Goal: Check status: Check status

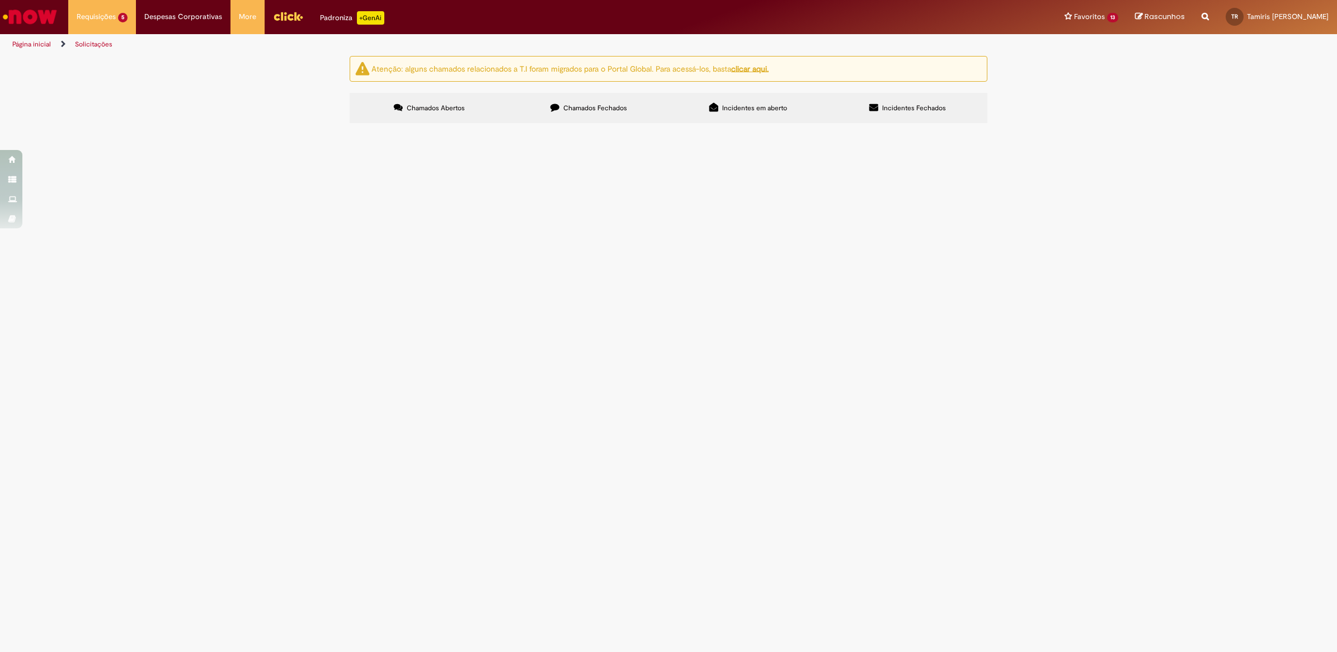
click at [0, 0] on span "Solicito inativação PDVs fechados" at bounding box center [0, 0] width 0 height 0
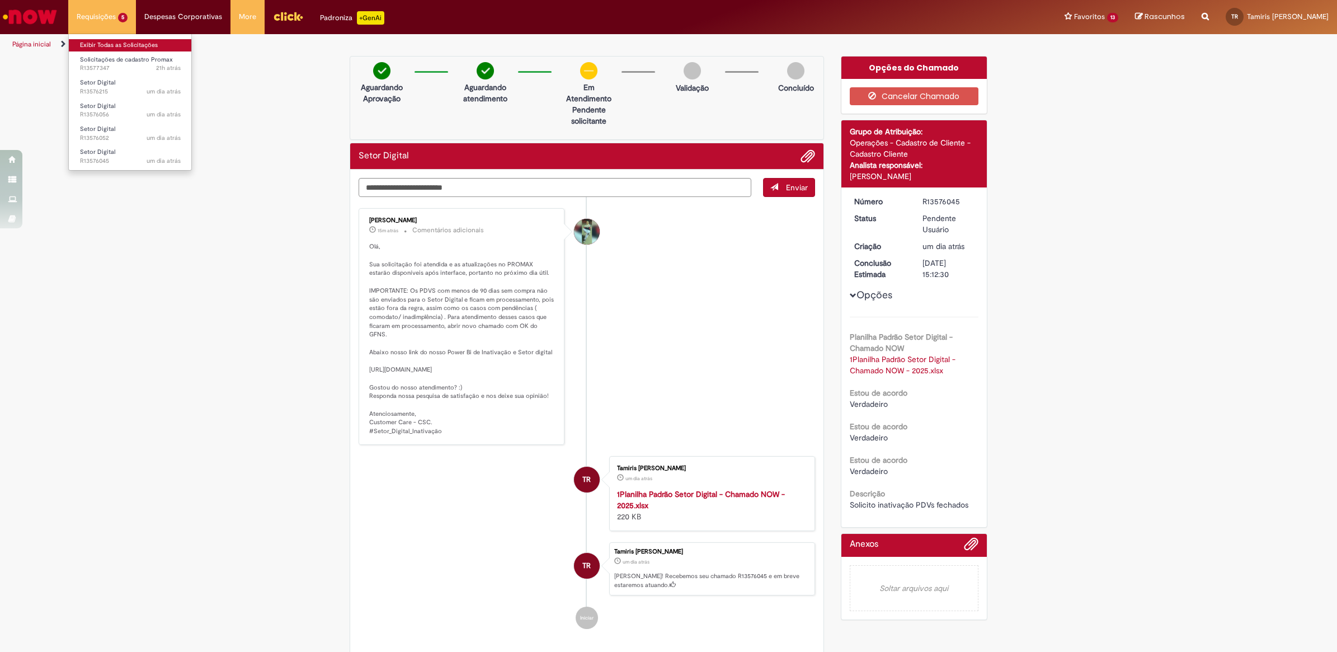
click at [104, 39] on link "Exibir Todas as Solicitações" at bounding box center [130, 45] width 123 height 12
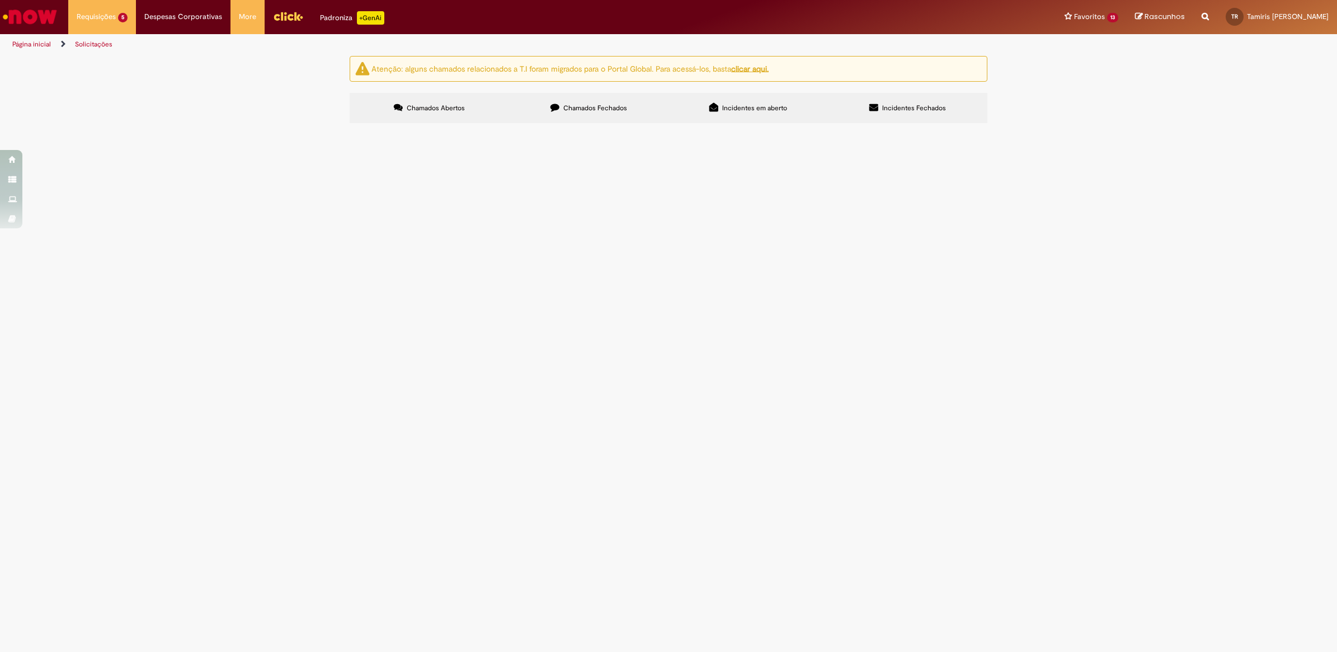
click at [0, 0] on span "FAVOR INATIVAR PDVS COM CADASTRO DUPLICADO" at bounding box center [0, 0] width 0 height 0
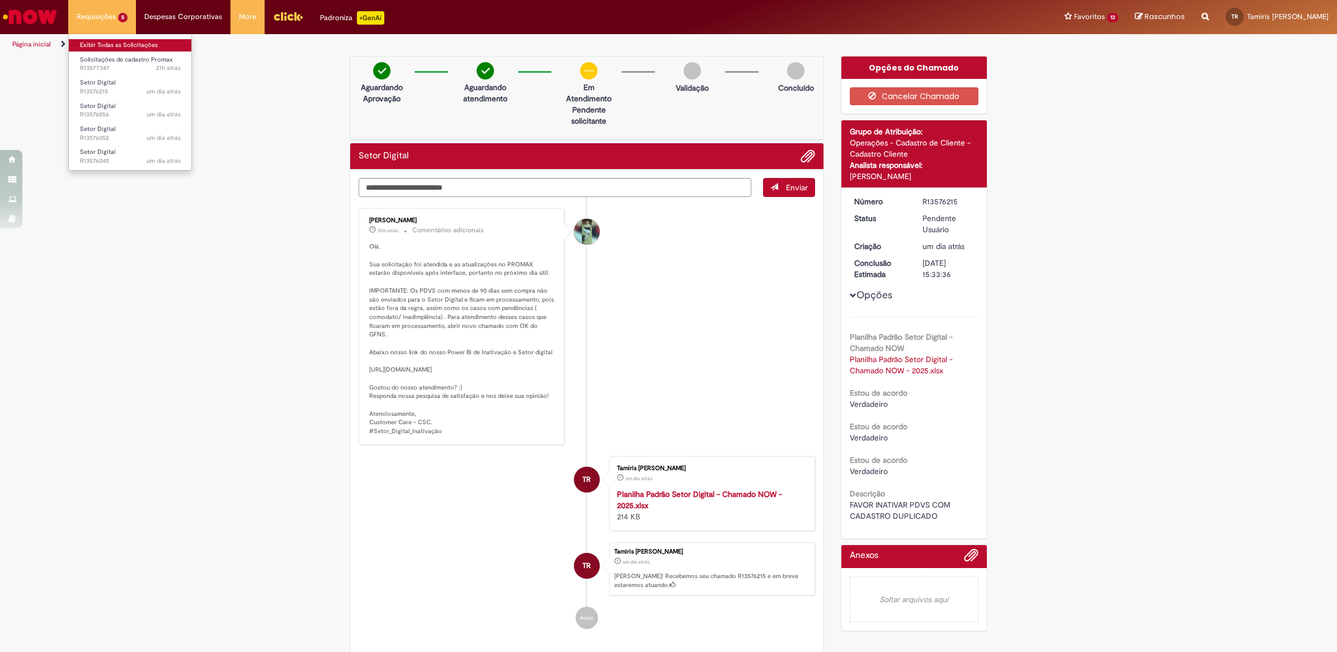
click at [122, 45] on link "Exibir Todas as Solicitações" at bounding box center [130, 45] width 123 height 12
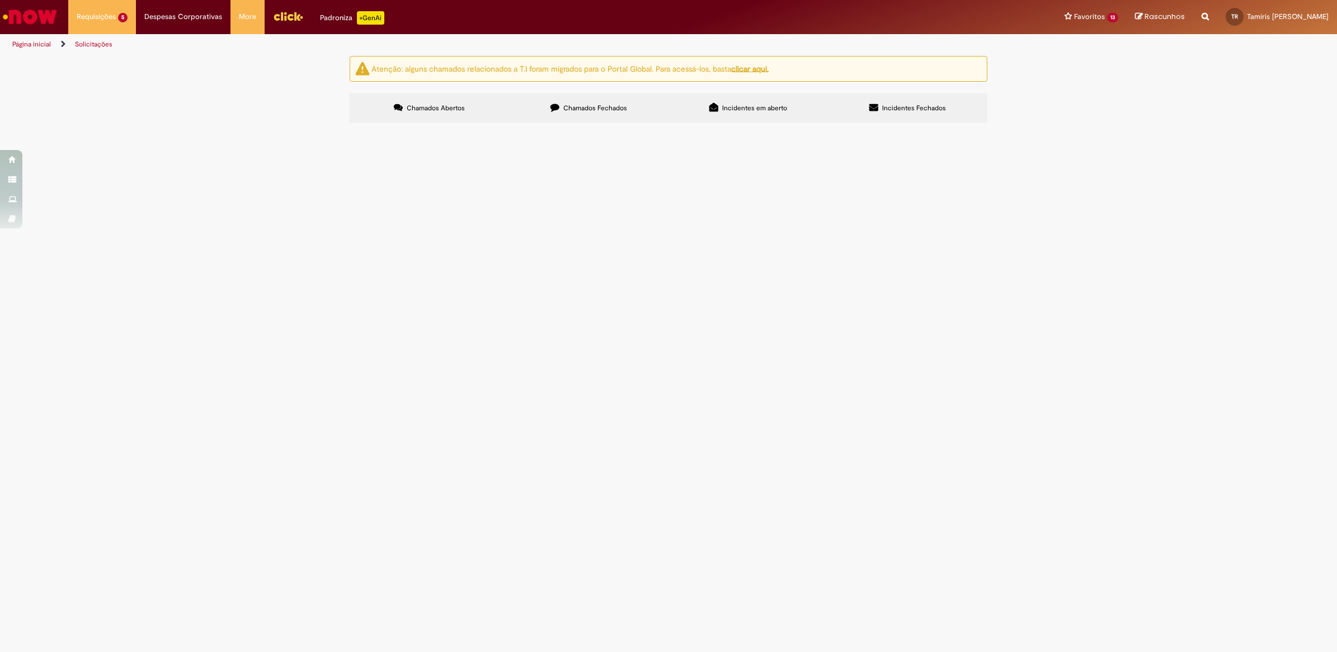
click at [0, 0] on span "FAVOR INATIVAR PDVS COM CADASTRO DUPLICADO" at bounding box center [0, 0] width 0 height 0
